Goal: Connect with others: Connect with others

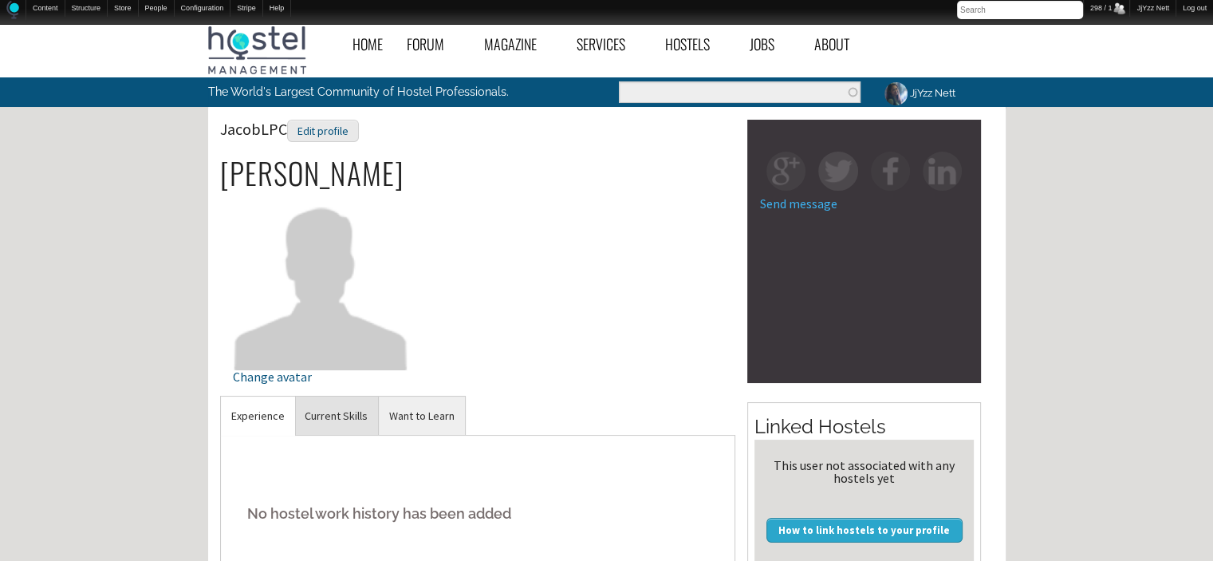
click at [338, 411] on link "Current Skills" at bounding box center [336, 415] width 84 height 39
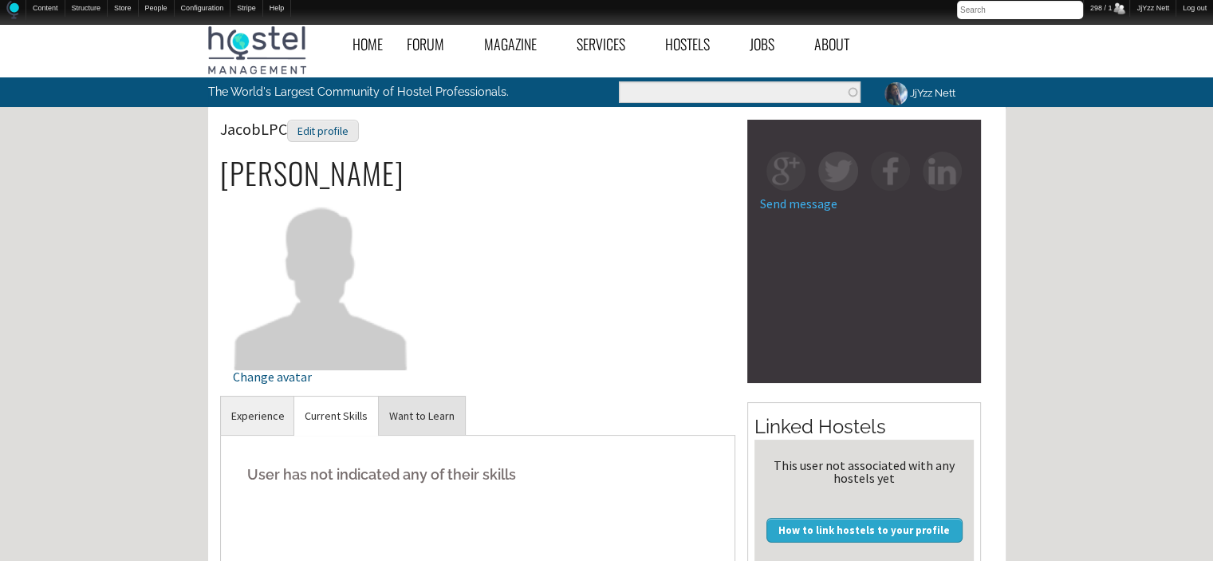
click at [405, 415] on link "Want to Learn" at bounding box center [422, 415] width 86 height 39
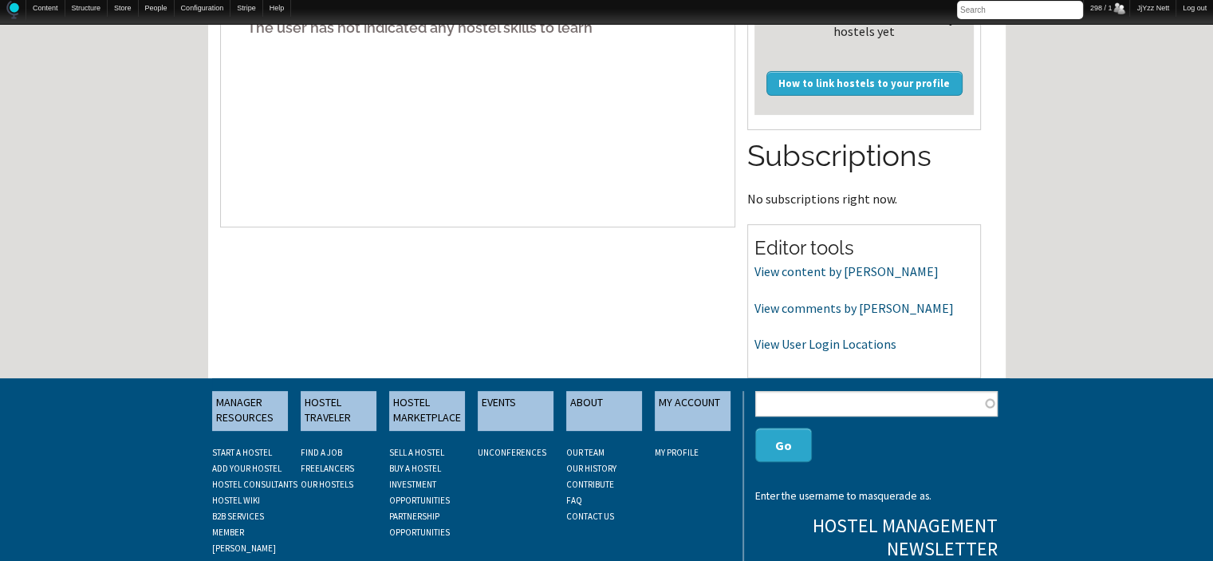
scroll to position [479, 0]
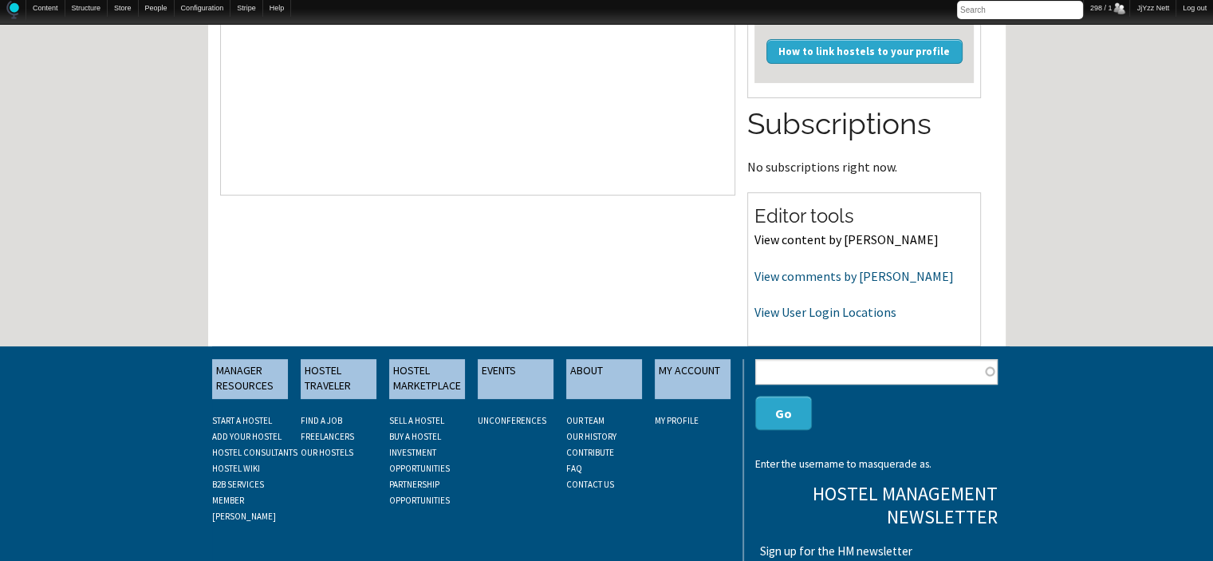
click at [841, 235] on link "View content by [PERSON_NAME]" at bounding box center [847, 239] width 184 height 16
click at [769, 274] on link "View comments by [PERSON_NAME]" at bounding box center [854, 276] width 199 height 16
